Goal: Task Accomplishment & Management: Complete application form

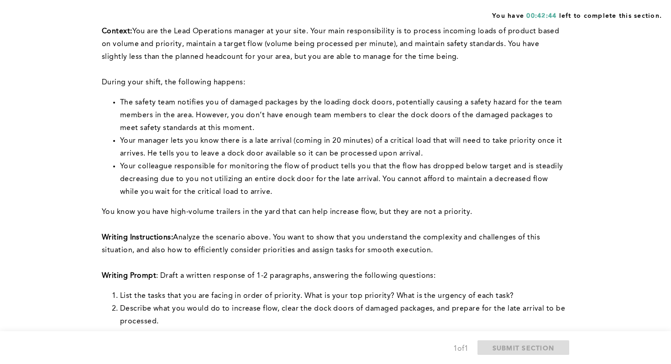
scroll to position [81, 0]
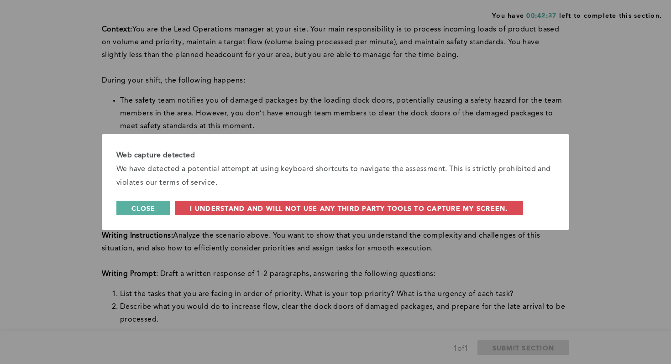
click at [139, 206] on span "Close" at bounding box center [143, 208] width 24 height 9
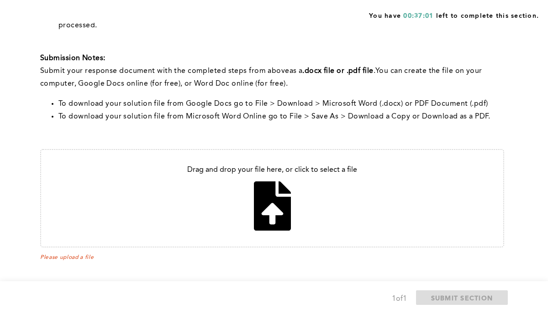
scroll to position [382, 0]
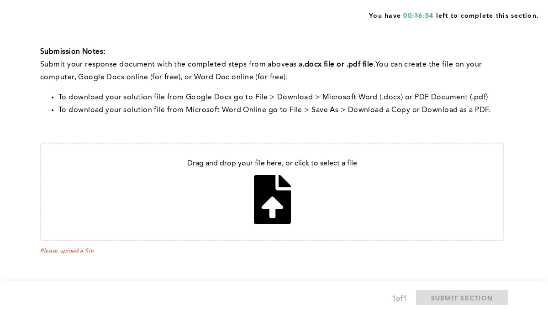
type input "C:\fakepath\As the Lead Operations Manager.docx"
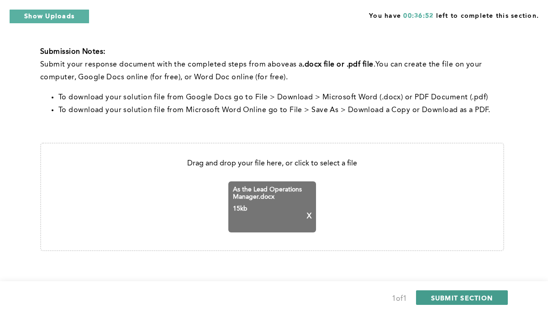
click at [437, 297] on span "SUBMIT SECTION" at bounding box center [462, 298] width 62 height 9
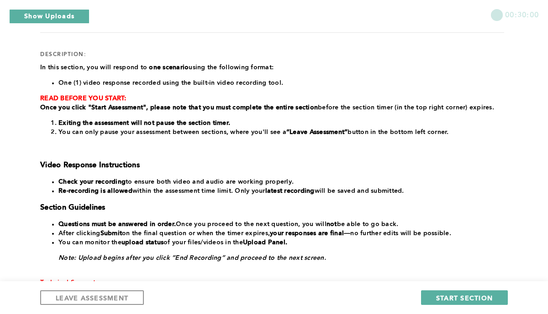
scroll to position [0, 0]
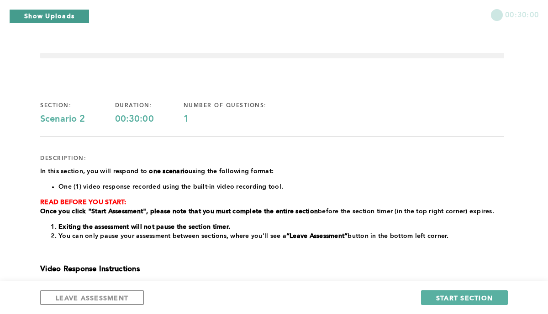
click at [78, 19] on button "Show Uploads" at bounding box center [49, 16] width 80 height 15
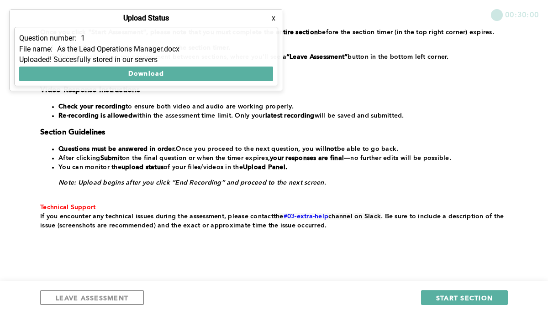
scroll to position [180, 0]
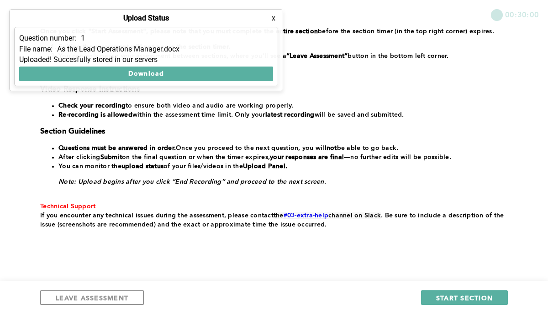
click at [269, 17] on button "x" at bounding box center [273, 18] width 9 height 9
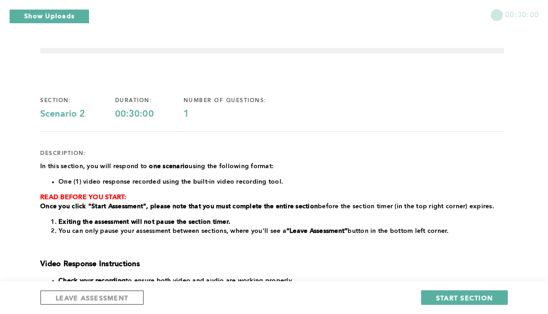
scroll to position [0, 0]
